Goal: Find specific page/section: Find specific page/section

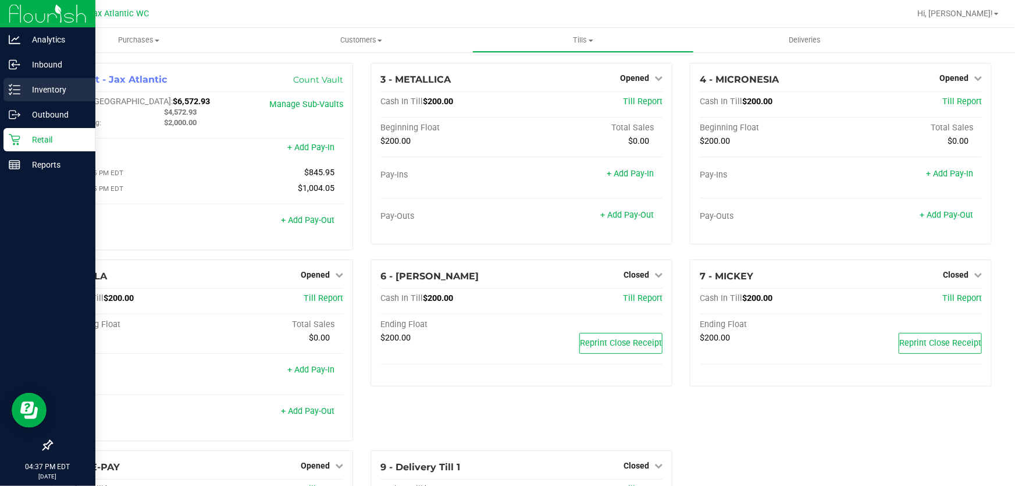
click at [24, 93] on p "Inventory" at bounding box center [55, 90] width 70 height 14
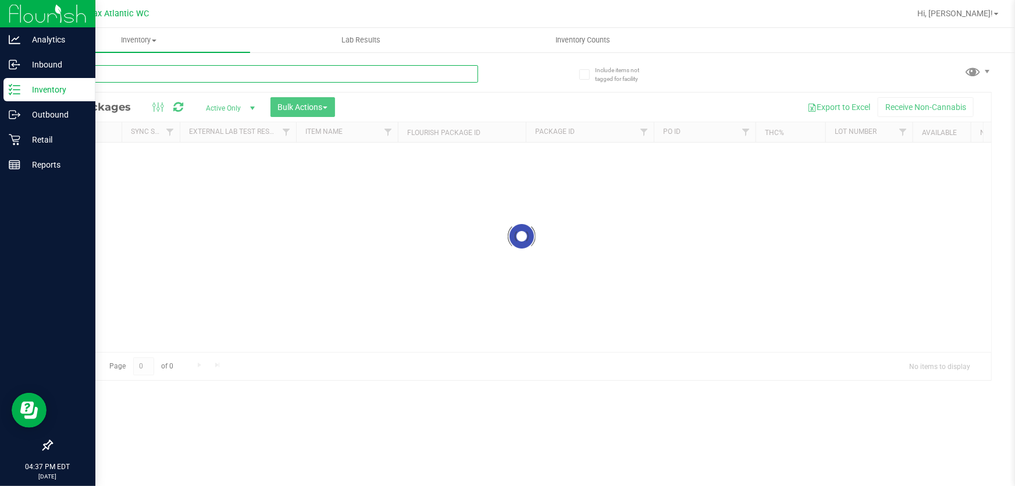
click at [169, 70] on input "text" at bounding box center [264, 73] width 427 height 17
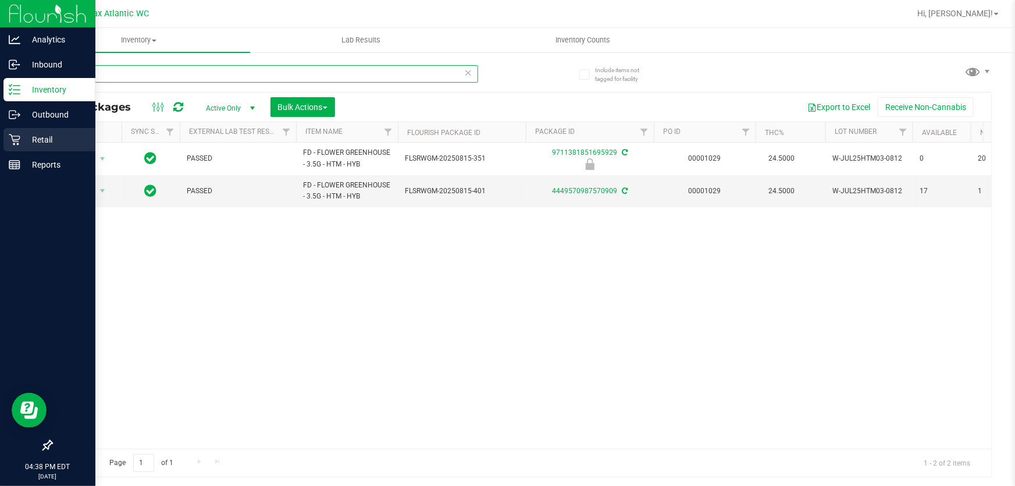
type input "htm"
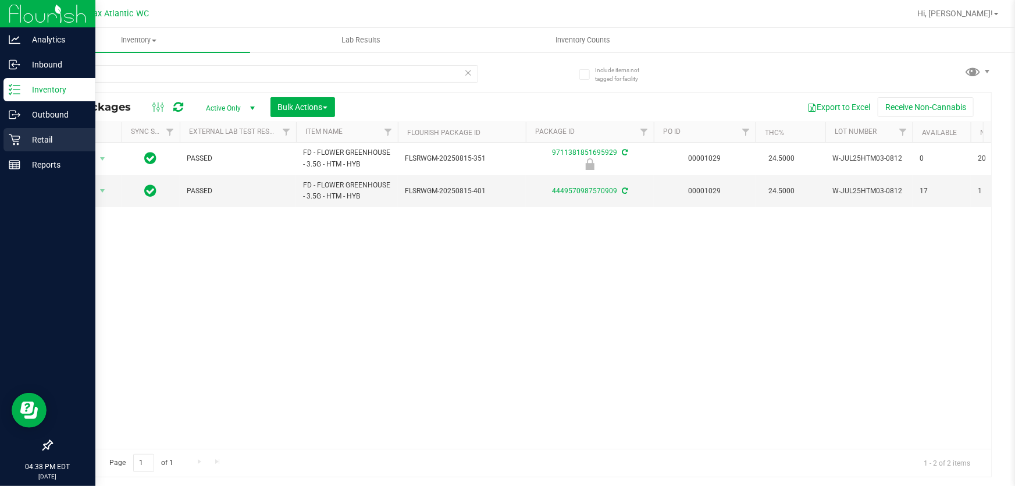
click at [19, 145] on icon at bounding box center [15, 140] width 12 height 12
